Goal: Find specific page/section: Find specific page/section

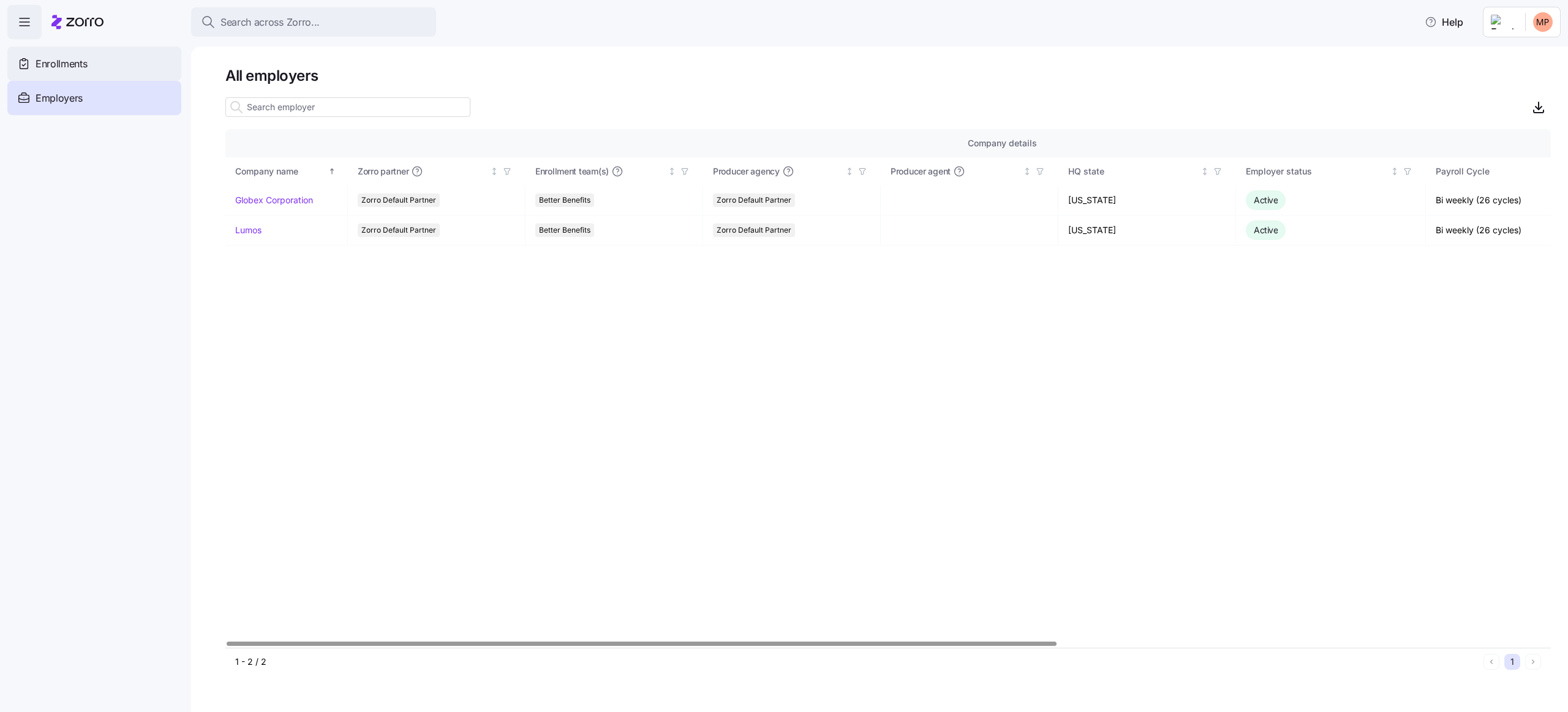
click at [121, 66] on div "Enrollments" at bounding box center [94, 63] width 174 height 34
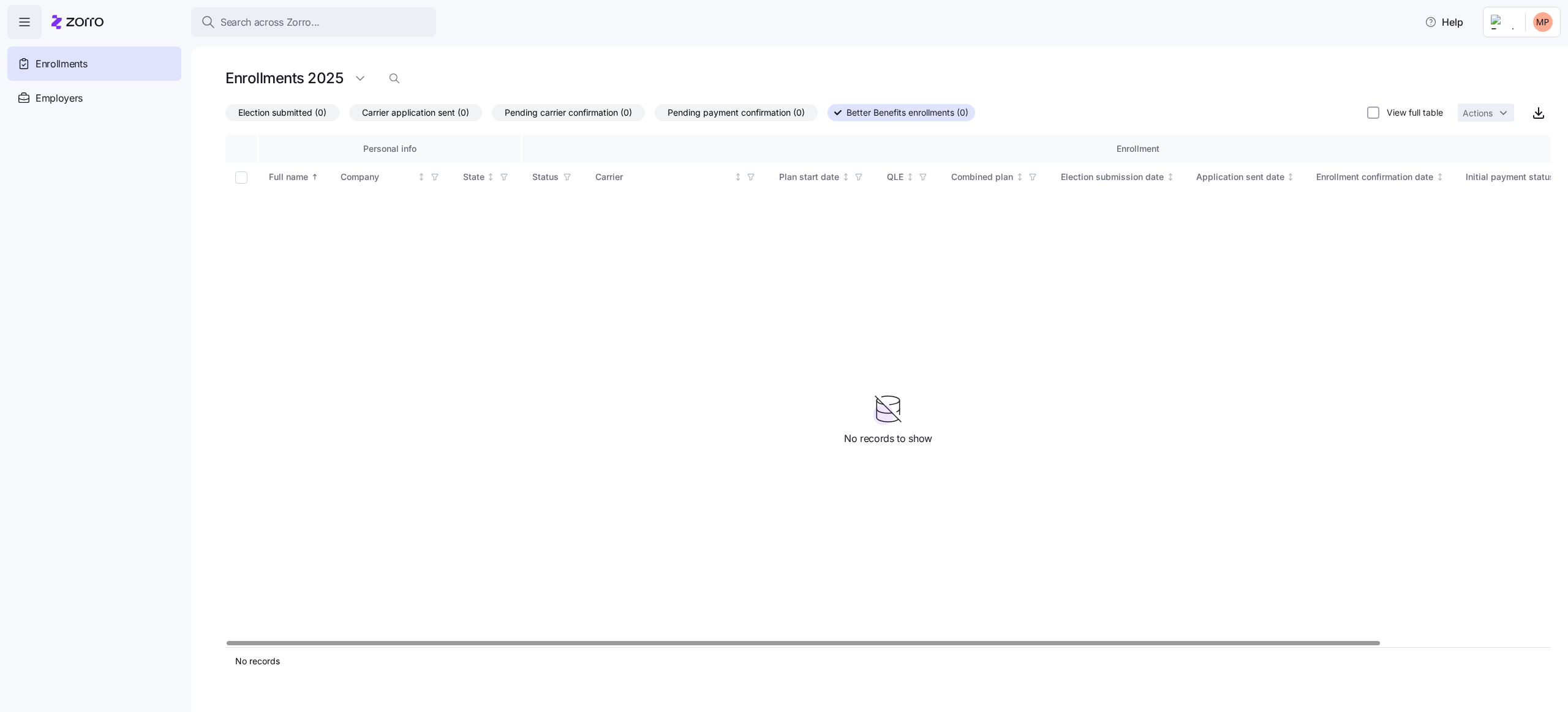
click at [130, 66] on div "Enrollments" at bounding box center [94, 63] width 174 height 34
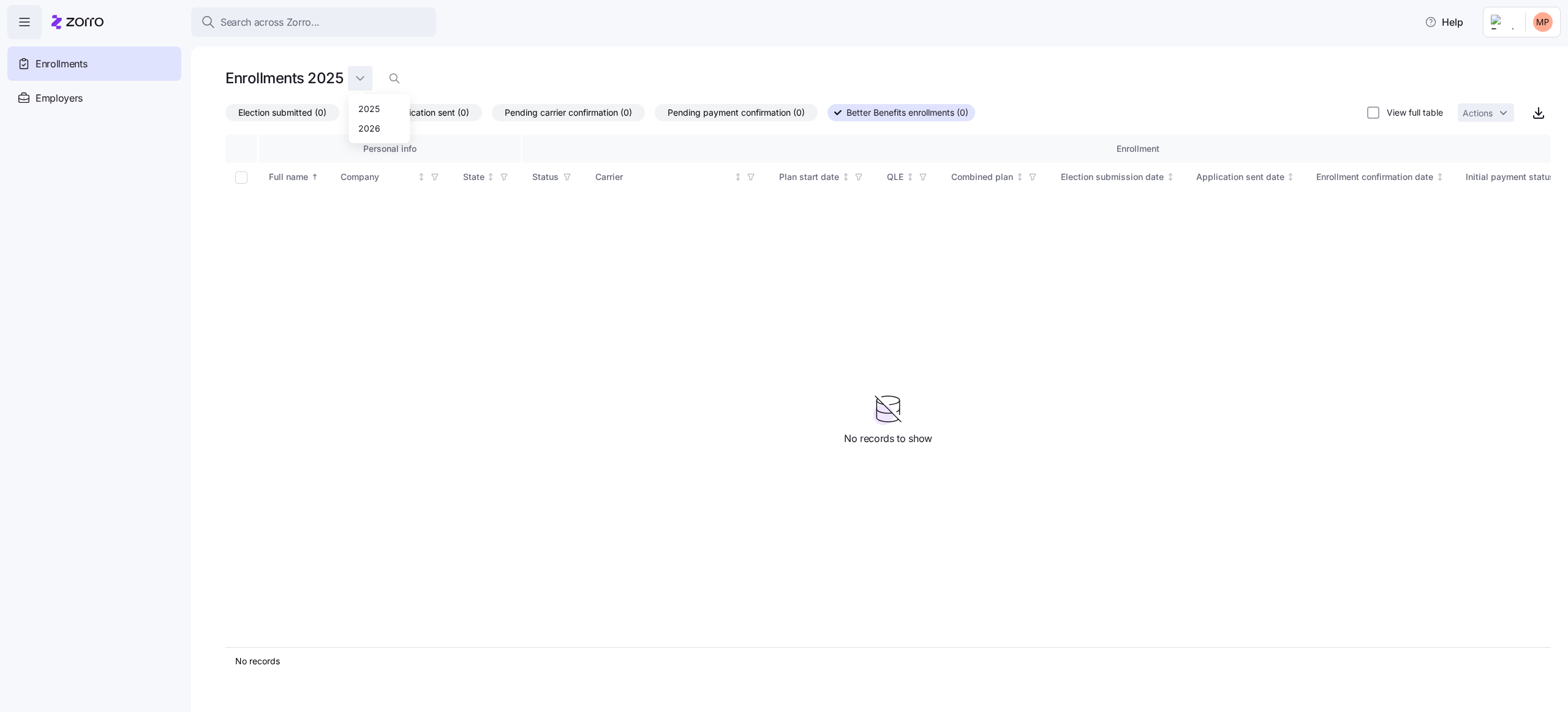
click at [361, 70] on html "Search across Zorro... Help Enrollments Employers Demo employers Prospects Demo…" at bounding box center [784, 352] width 1568 height 705
click at [373, 126] on div "2026" at bounding box center [369, 127] width 22 height 14
